Goal: Check status: Check status

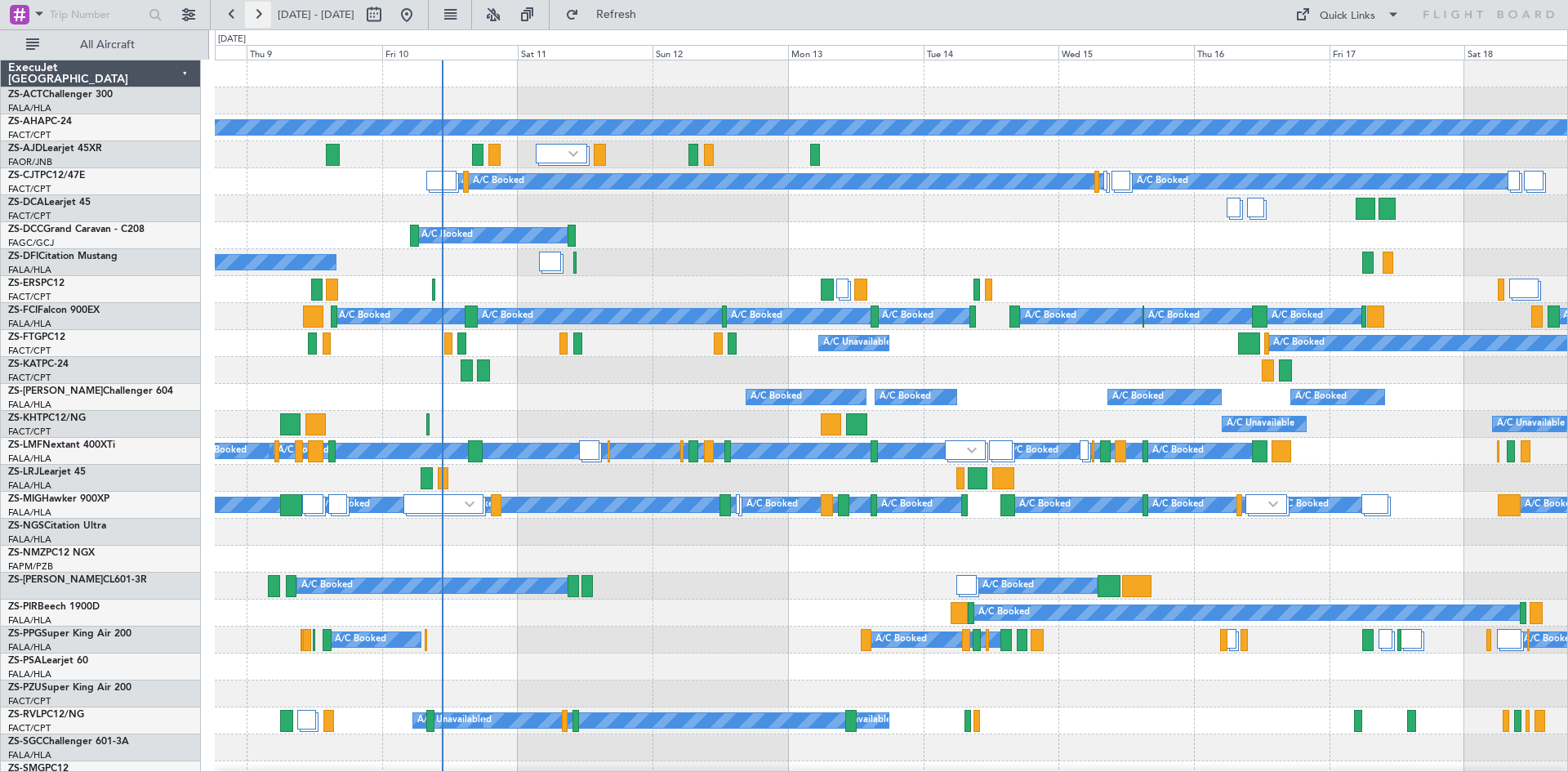
click at [259, 20] on button at bounding box center [257, 14] width 26 height 26
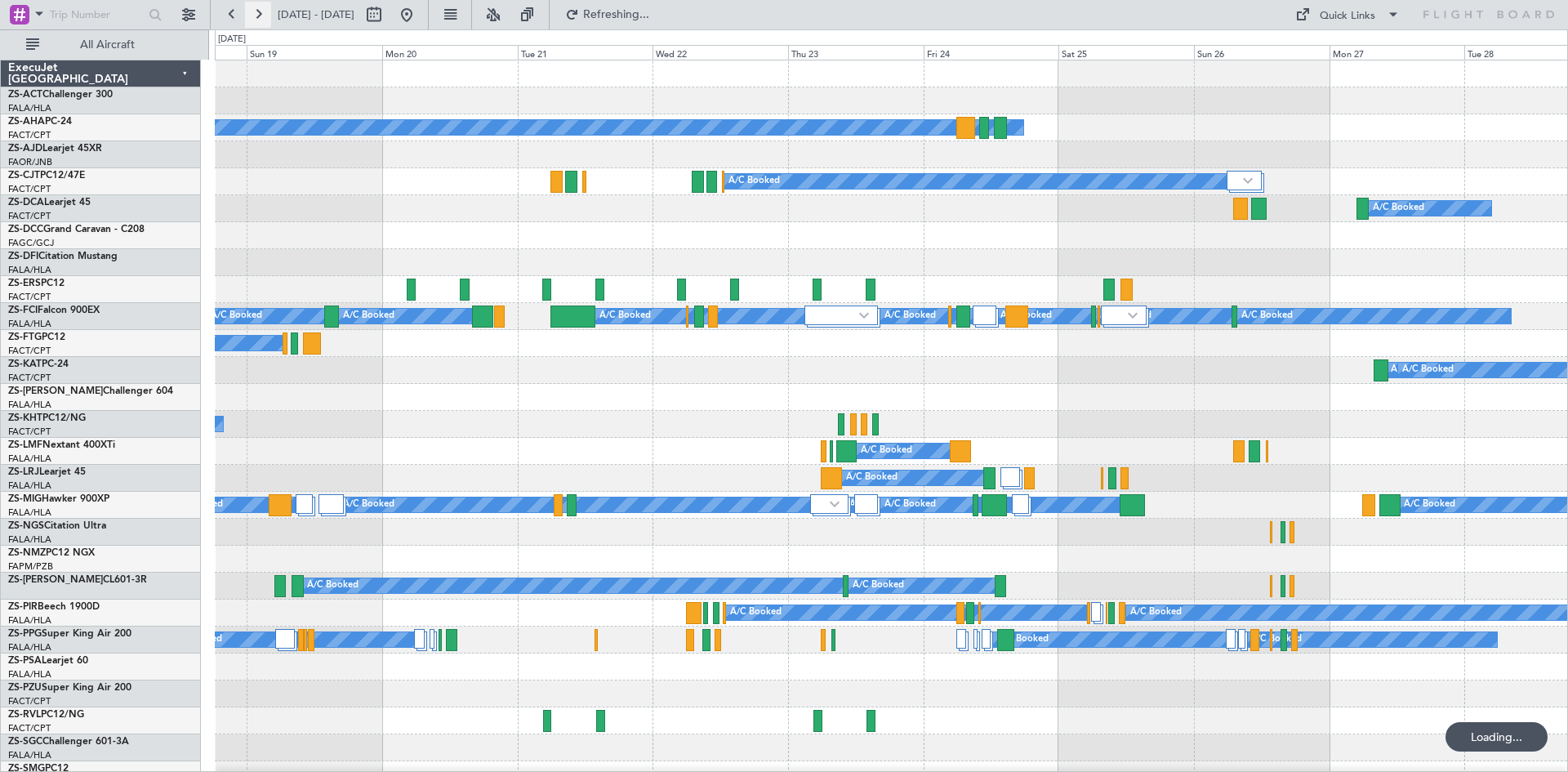
click at [259, 20] on button at bounding box center [257, 14] width 26 height 26
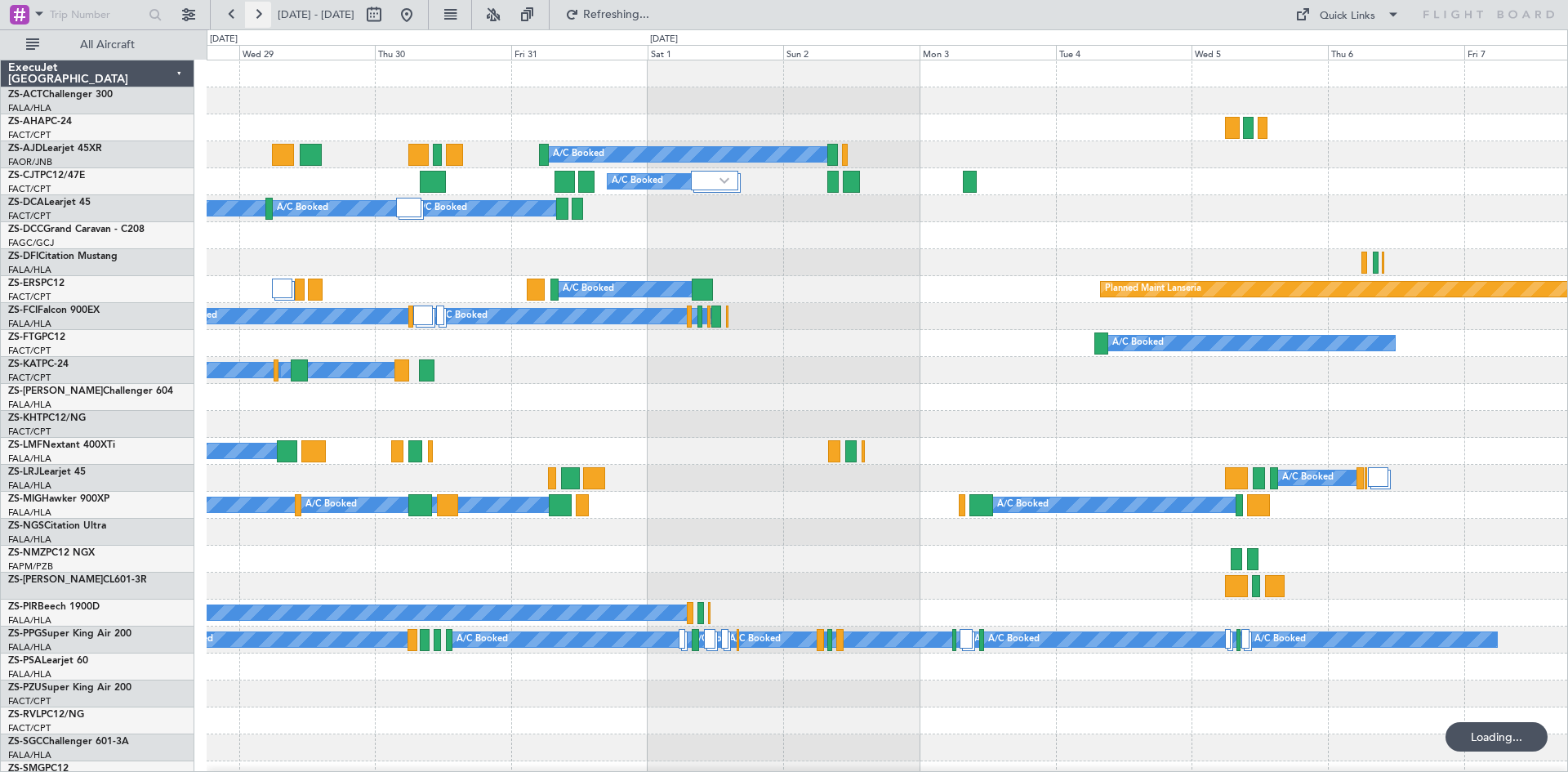
click at [259, 20] on button at bounding box center [257, 14] width 26 height 26
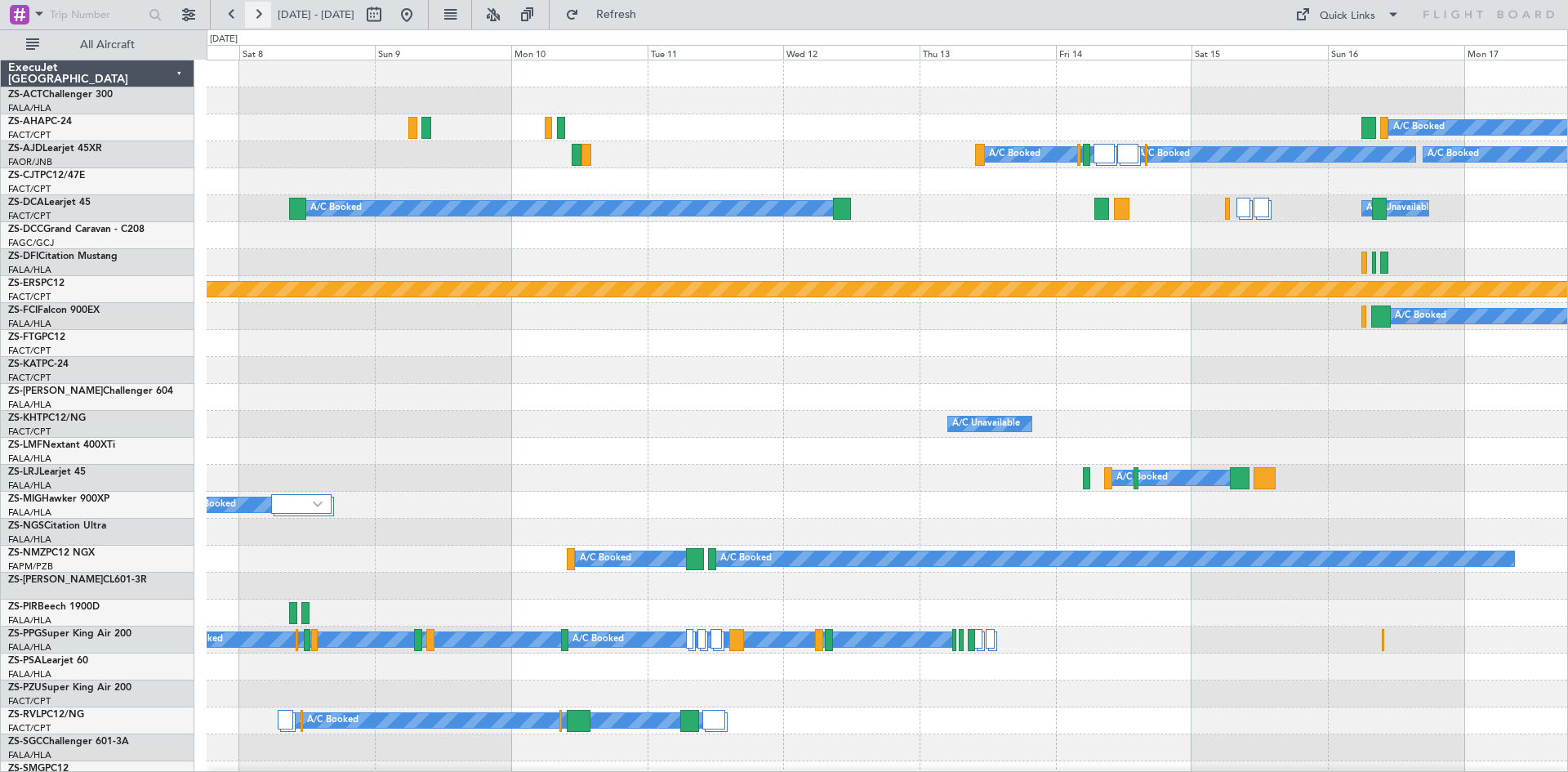
click at [259, 20] on button at bounding box center [257, 14] width 26 height 26
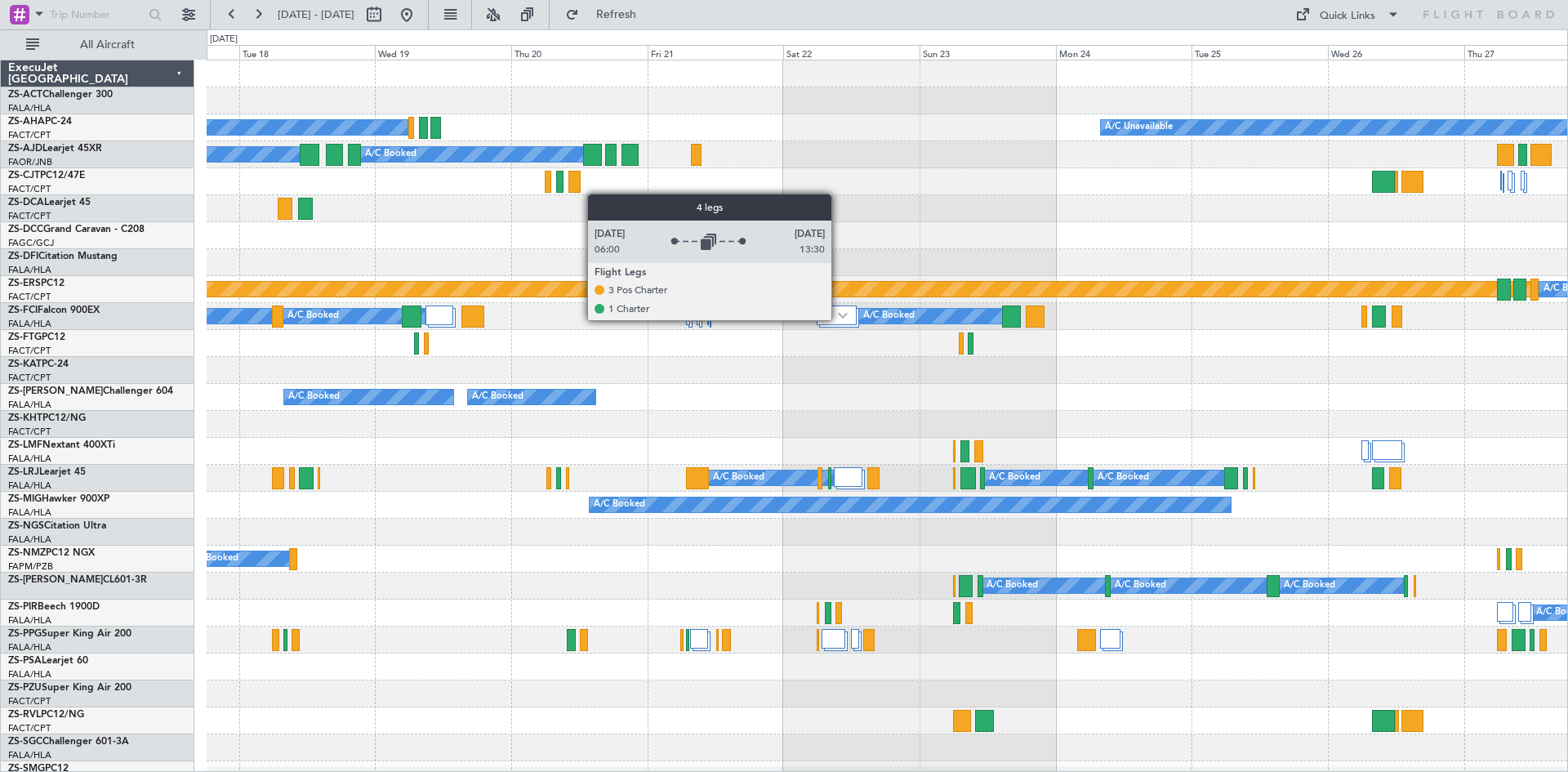
click at [839, 320] on div at bounding box center [836, 315] width 41 height 19
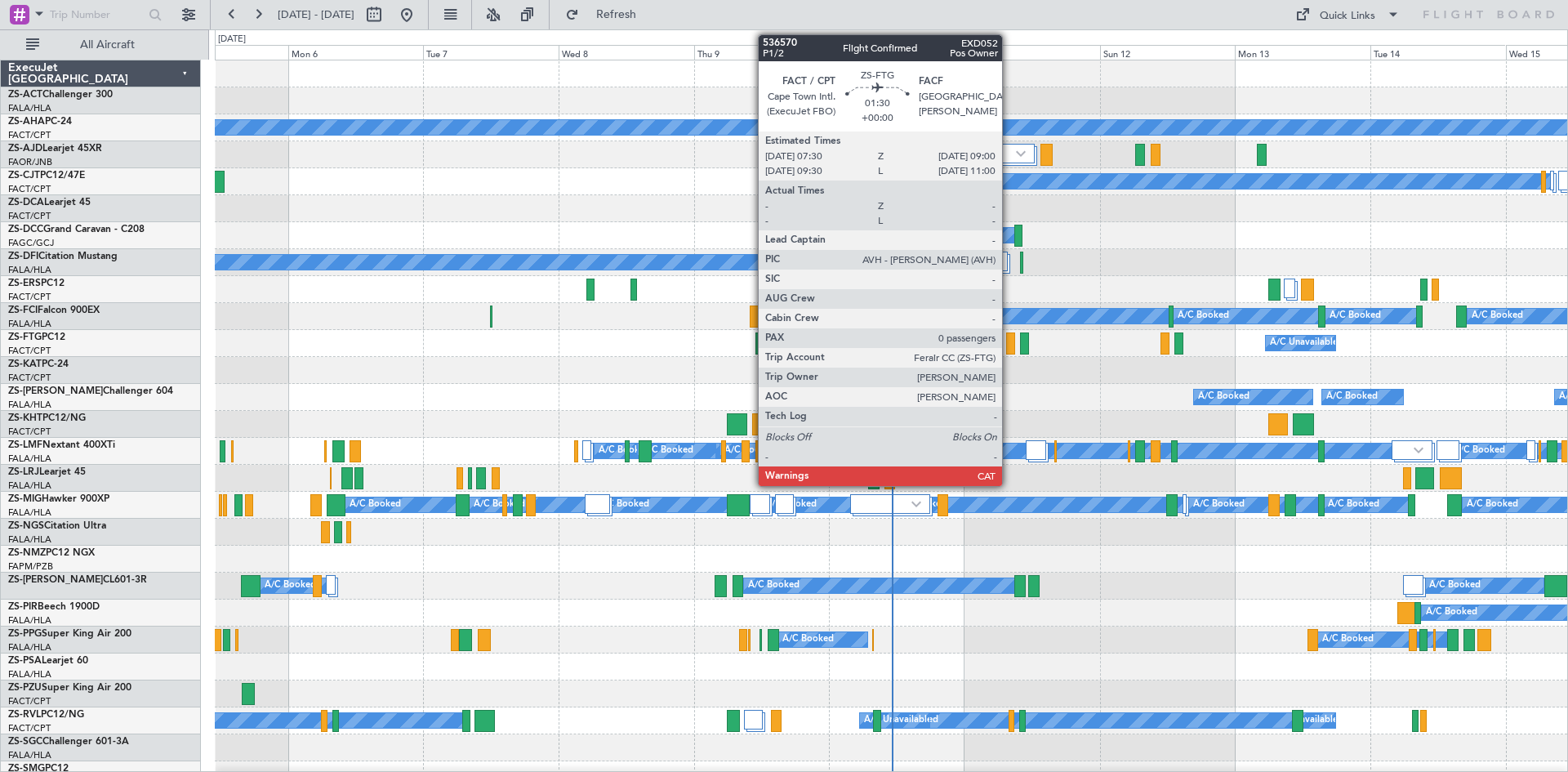
click at [1009, 345] on div at bounding box center [1009, 342] width 9 height 22
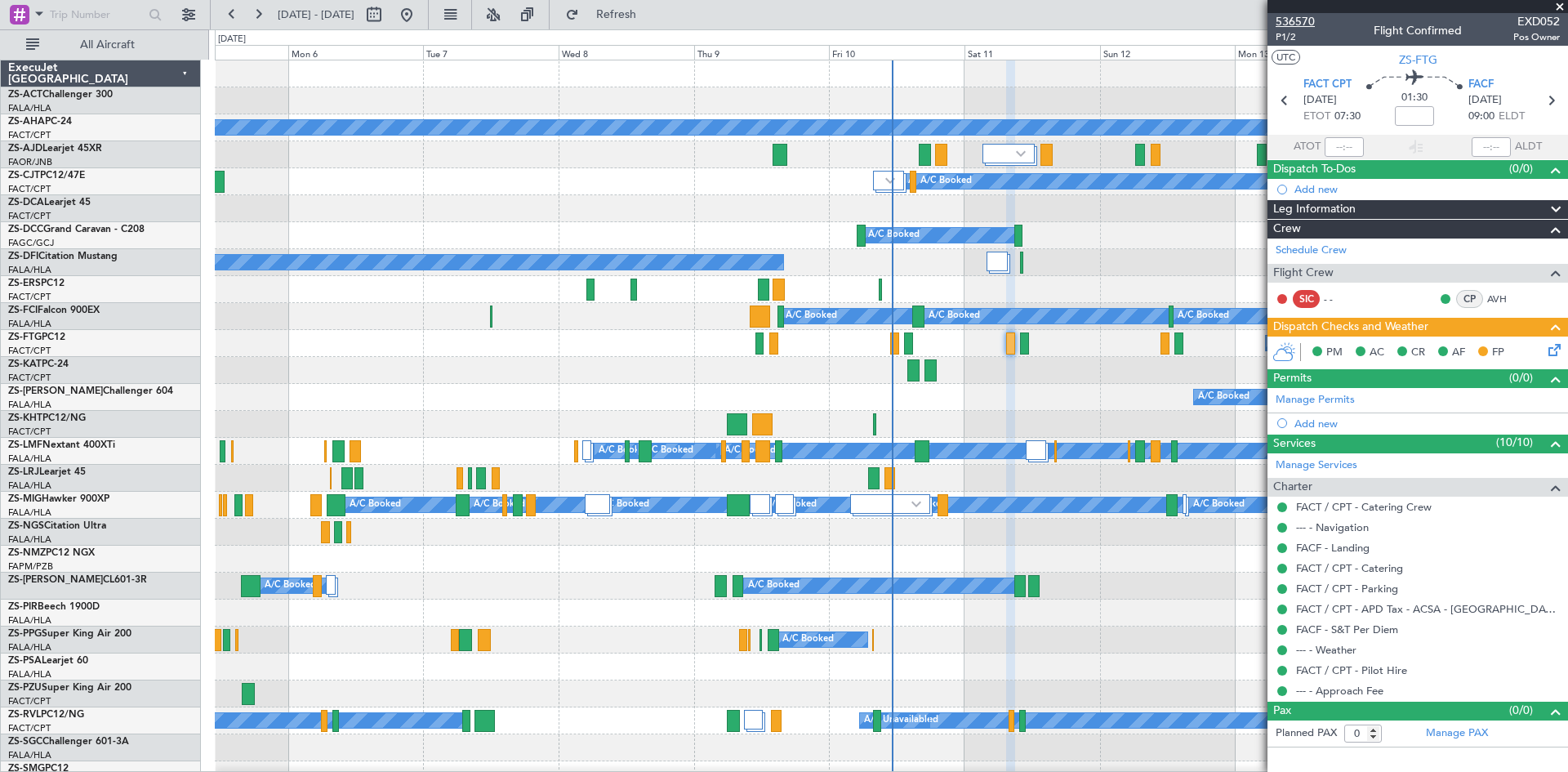
click at [1296, 23] on span "536570" at bounding box center [1294, 22] width 39 height 17
click at [1557, 8] on span at bounding box center [1559, 7] width 16 height 14
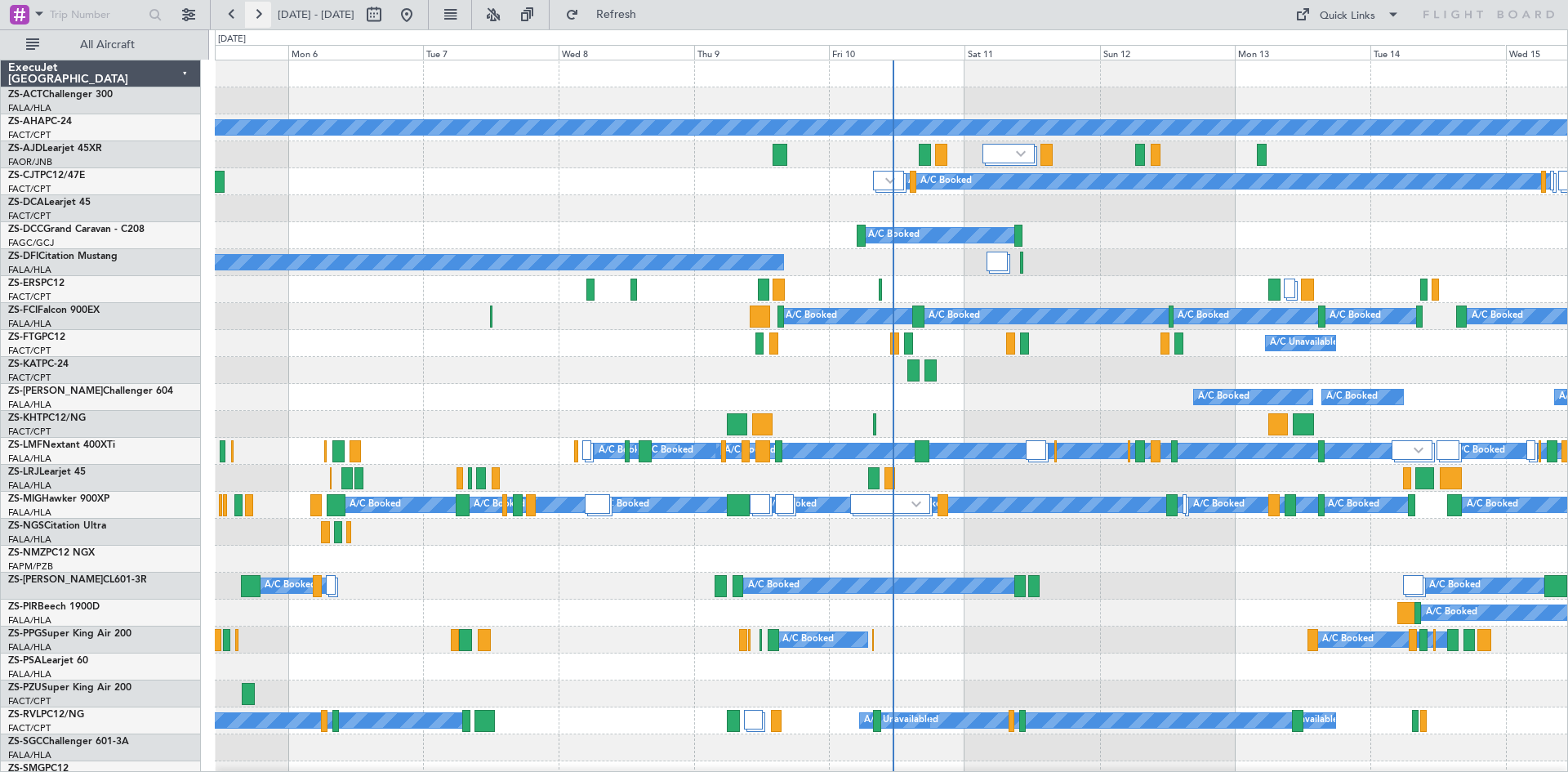
click at [256, 16] on button at bounding box center [257, 14] width 26 height 26
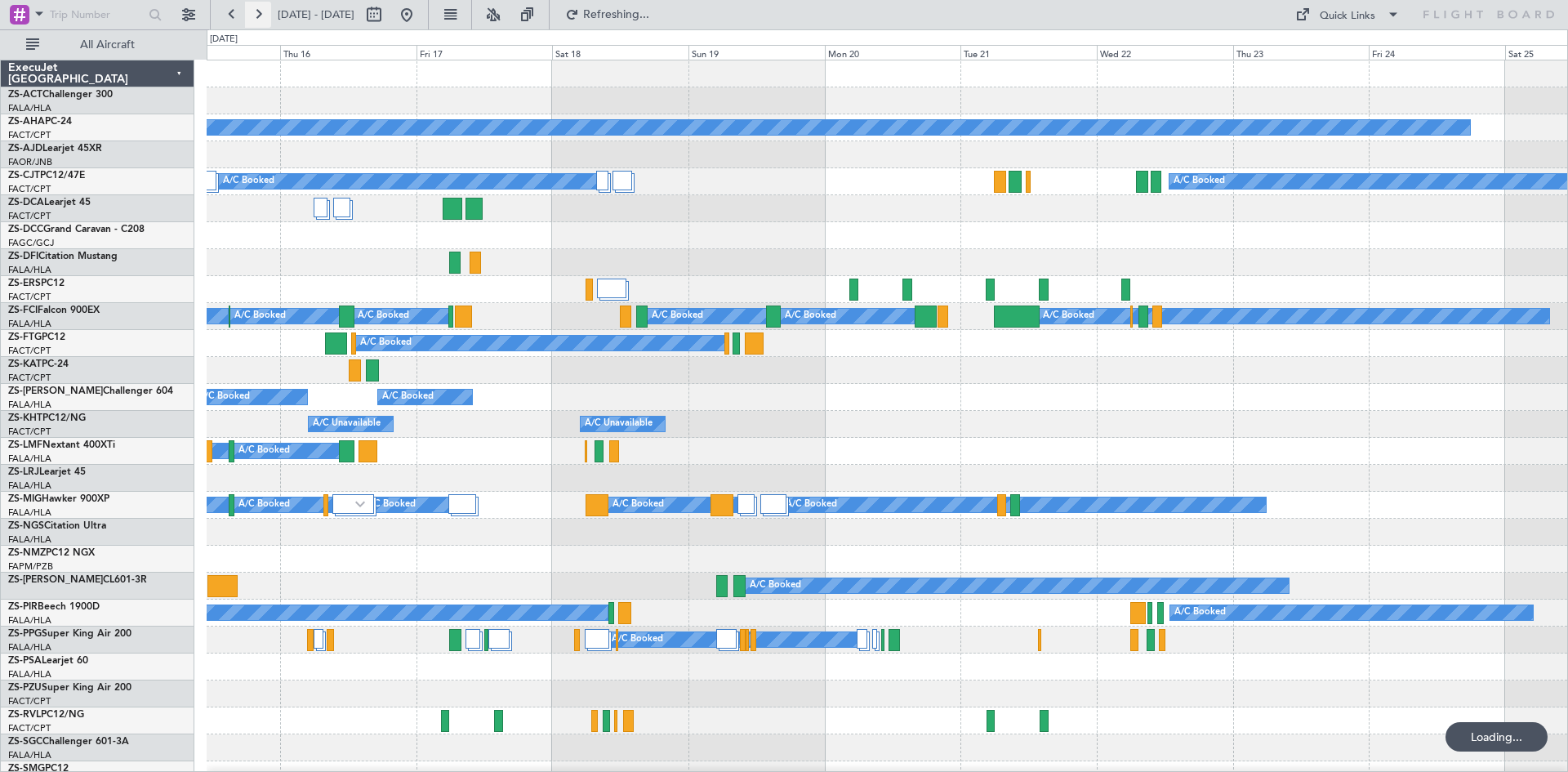
click at [254, 16] on button at bounding box center [257, 14] width 26 height 26
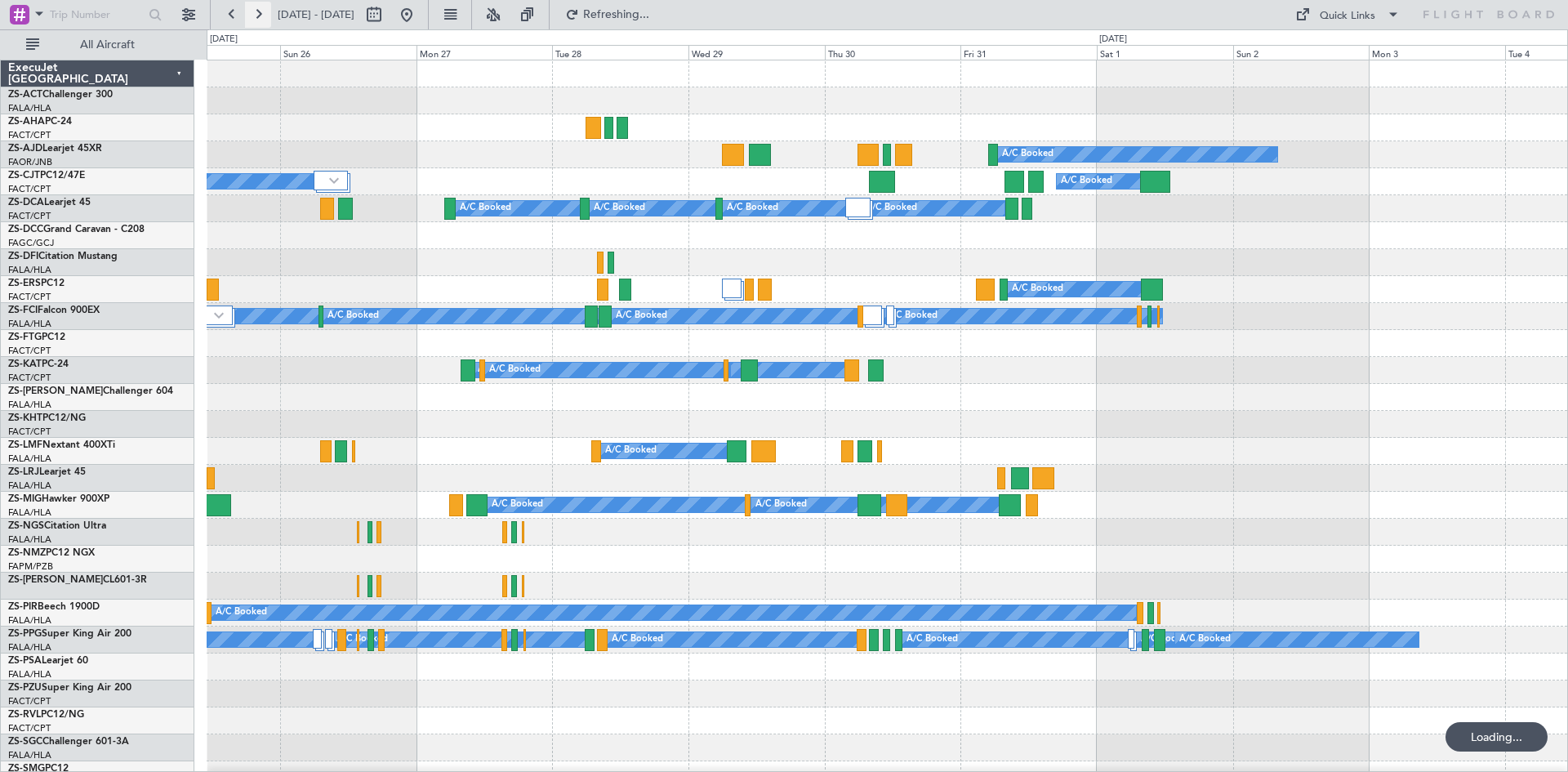
click at [254, 16] on button at bounding box center [257, 14] width 26 height 26
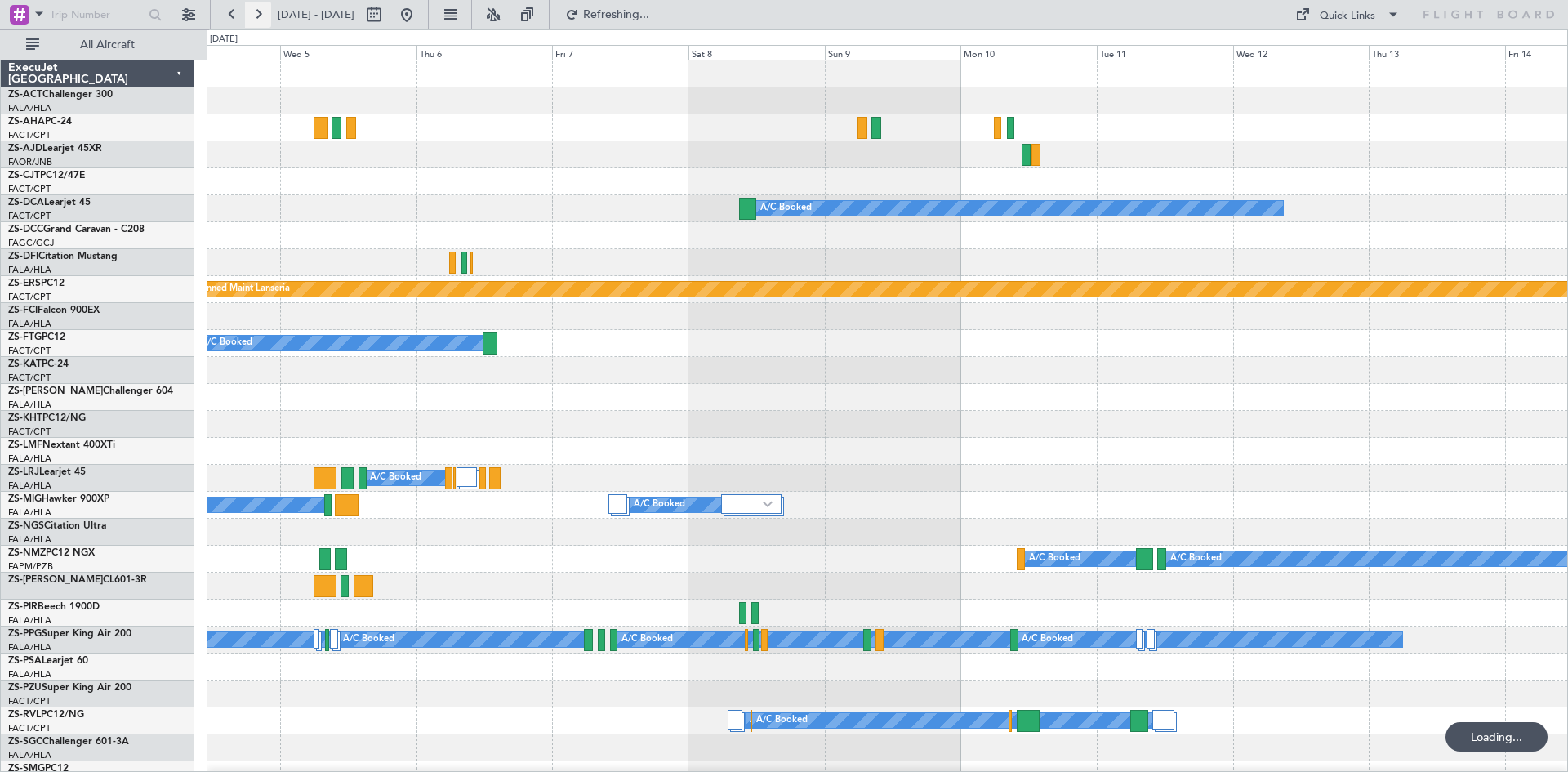
click at [254, 16] on button at bounding box center [257, 14] width 26 height 26
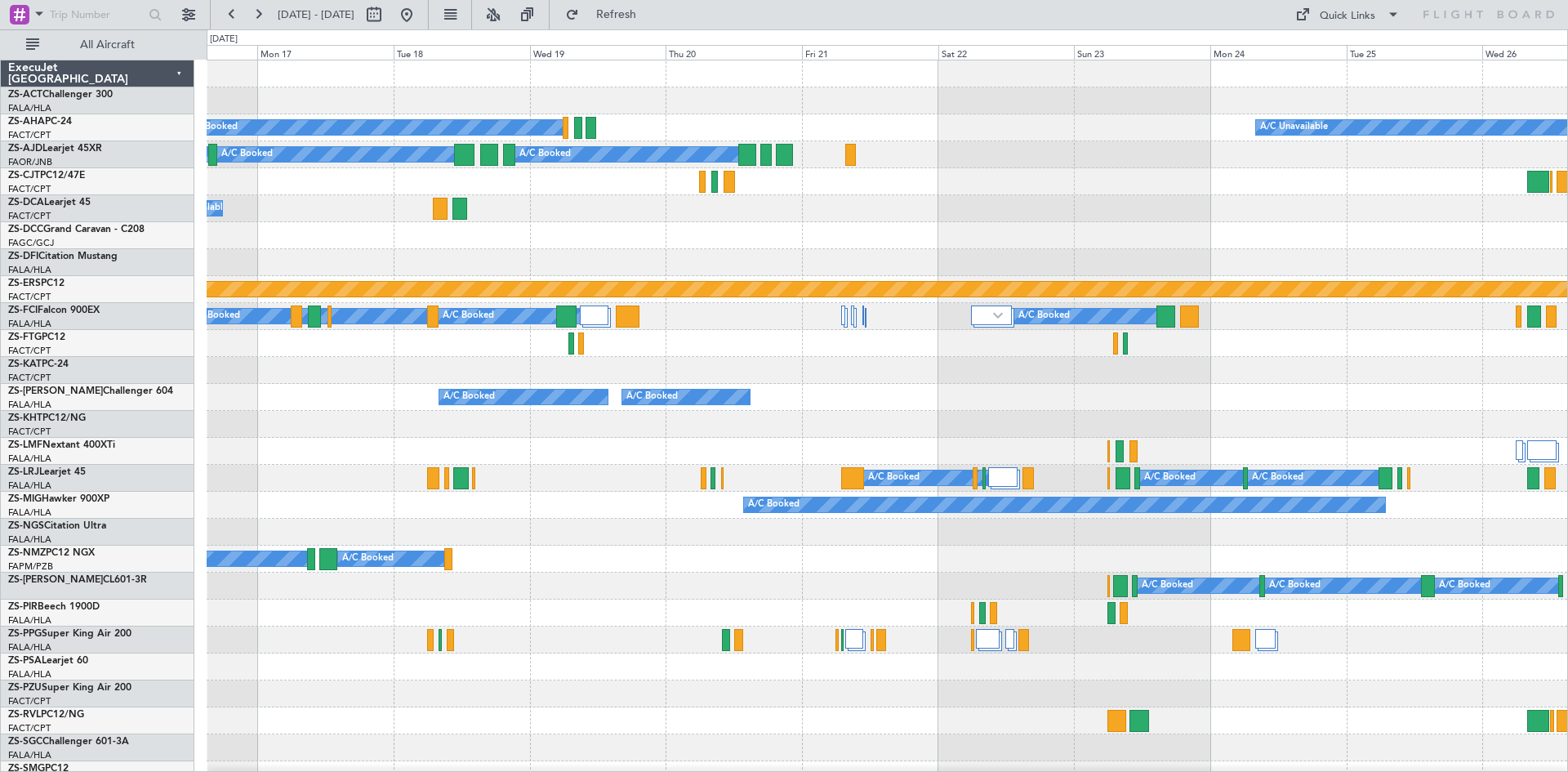
click at [921, 409] on div "A/C Booked A/C Booked" at bounding box center [887, 397] width 1360 height 27
